Goal: Transaction & Acquisition: Download file/media

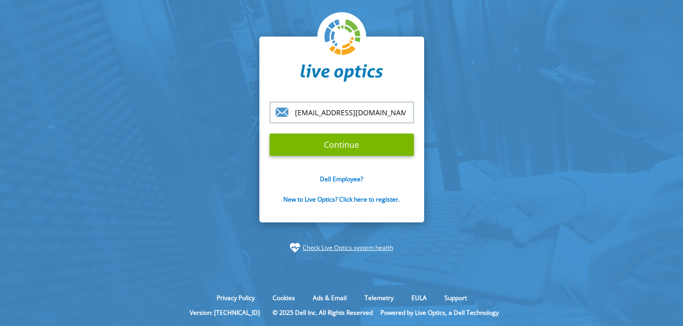
type input "[EMAIL_ADDRESS][DOMAIN_NAME]"
click at [269, 134] on input "Continue" at bounding box center [341, 145] width 144 height 22
click at [355, 137] on input "Continue" at bounding box center [341, 145] width 144 height 22
click at [269, 134] on input "Continue" at bounding box center [341, 145] width 144 height 22
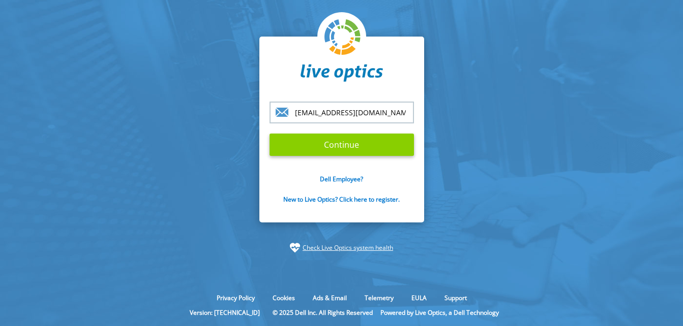
click at [314, 143] on input "Continue" at bounding box center [341, 145] width 144 height 22
click at [269, 134] on input "Continue" at bounding box center [341, 145] width 144 height 22
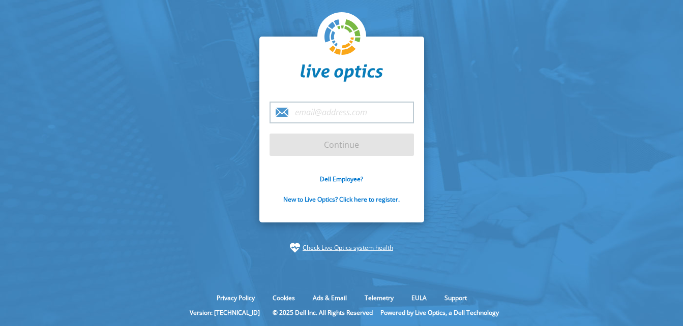
click at [316, 116] on input "email" at bounding box center [341, 113] width 144 height 22
type input "[EMAIL_ADDRESS][DOMAIN_NAME]"
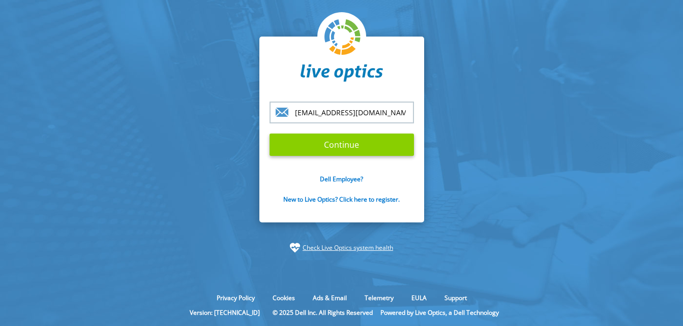
click at [316, 148] on input "Continue" at bounding box center [341, 145] width 144 height 22
click at [333, 142] on input "Continue" at bounding box center [341, 145] width 144 height 22
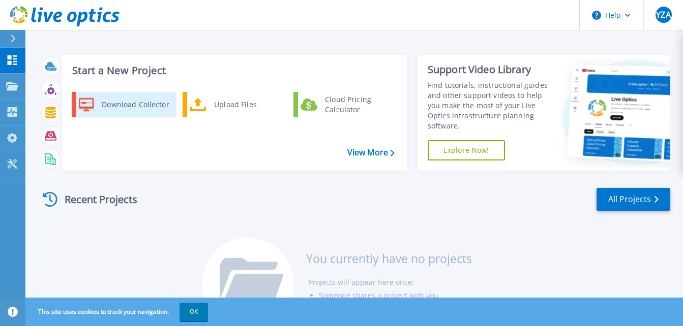
click at [124, 97] on div "Download Collector" at bounding box center [135, 105] width 77 height 20
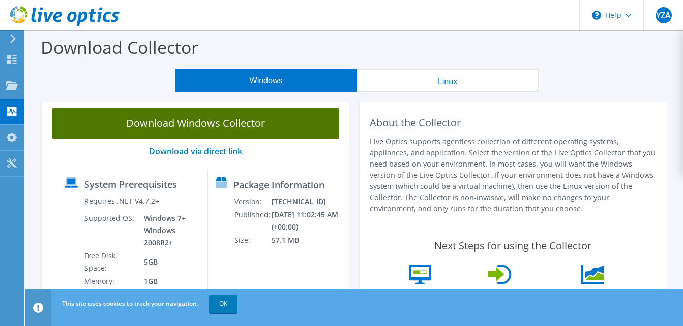
click at [185, 125] on link "Download Windows Collector" at bounding box center [195, 123] width 287 height 30
